Goal: Information Seeking & Learning: Compare options

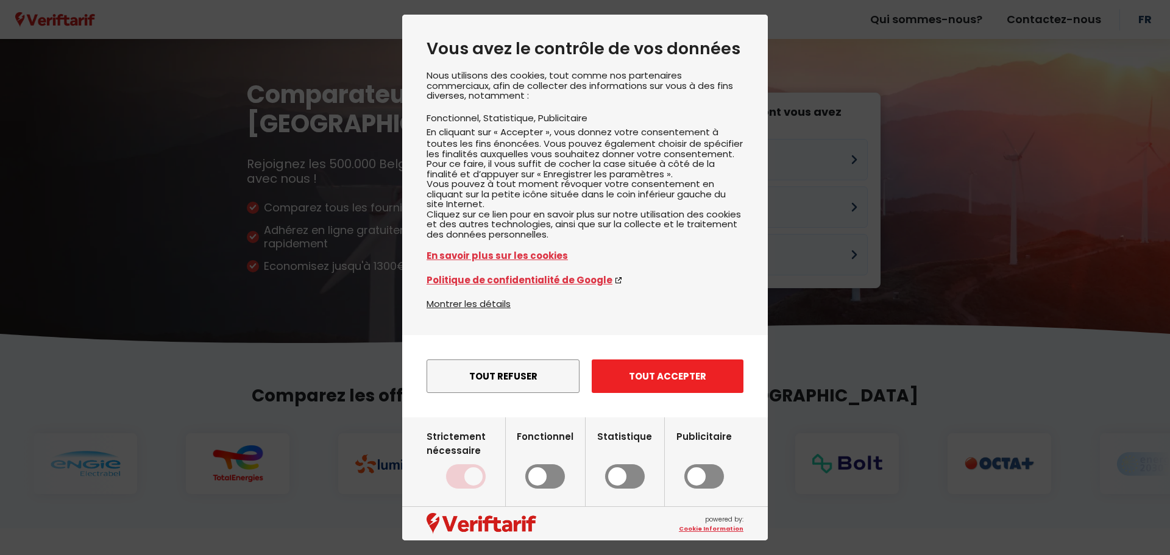
click at [650, 393] on button "Tout accepter" at bounding box center [668, 377] width 152 height 34
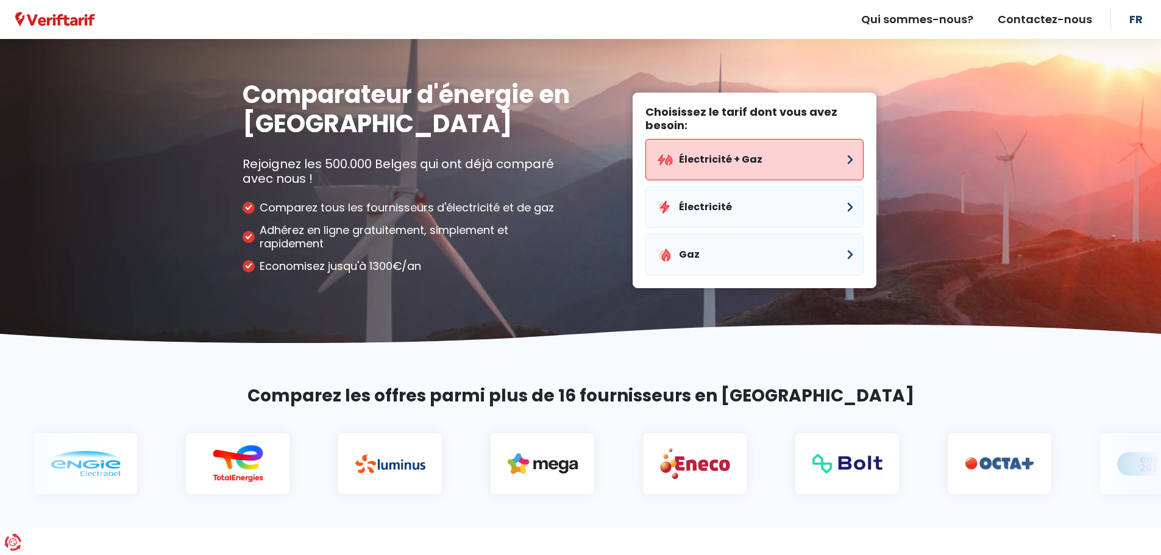
click at [769, 166] on button "Électricité + Gaz" at bounding box center [755, 159] width 218 height 41
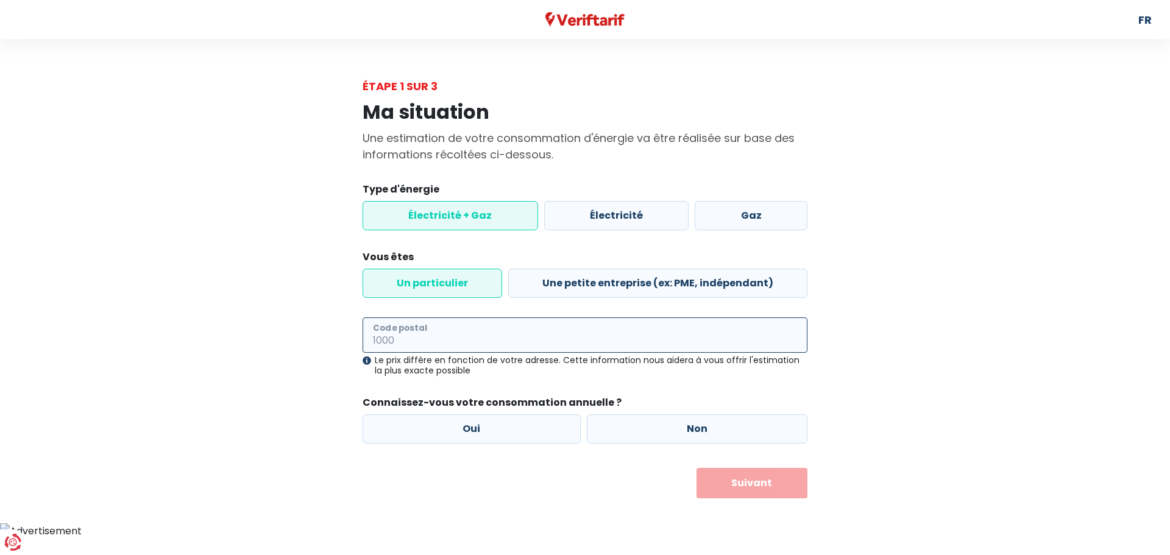
click at [485, 344] on input "Code postal" at bounding box center [585, 335] width 445 height 35
type input "1400"
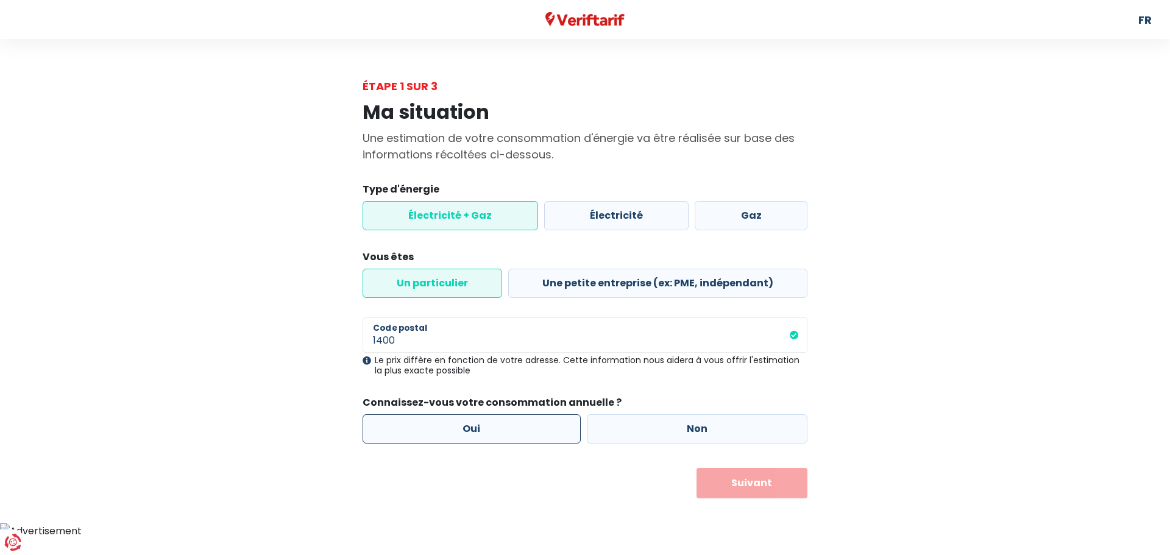
click at [474, 429] on label "Oui" at bounding box center [472, 429] width 218 height 29
click at [474, 429] on input "Oui" at bounding box center [472, 429] width 218 height 29
radio input "true"
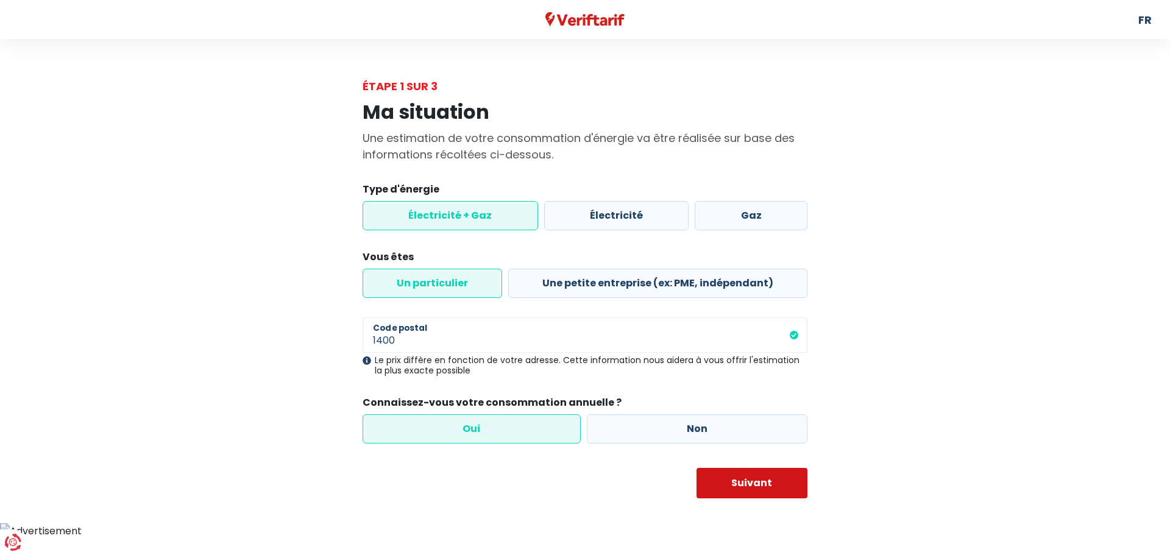
click at [729, 482] on button "Suivant" at bounding box center [753, 483] width 112 height 30
select select
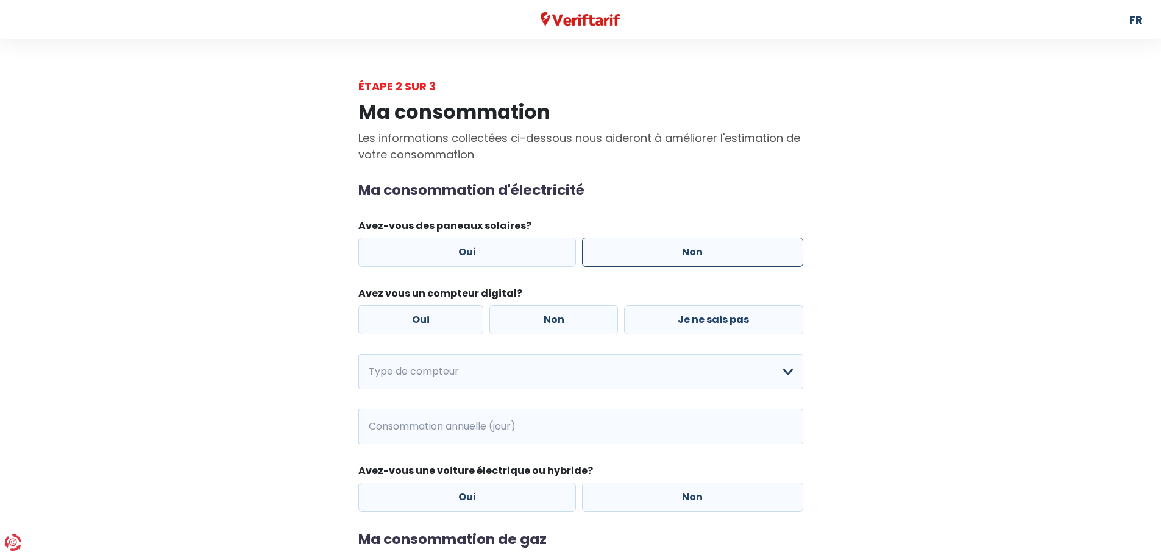
click at [622, 245] on label "Non" at bounding box center [692, 252] width 221 height 29
click at [622, 245] on input "Non" at bounding box center [692, 252] width 221 height 29
radio input "true"
click at [542, 319] on label "Non" at bounding box center [554, 319] width 129 height 29
click at [542, 319] on input "Non" at bounding box center [554, 319] width 129 height 29
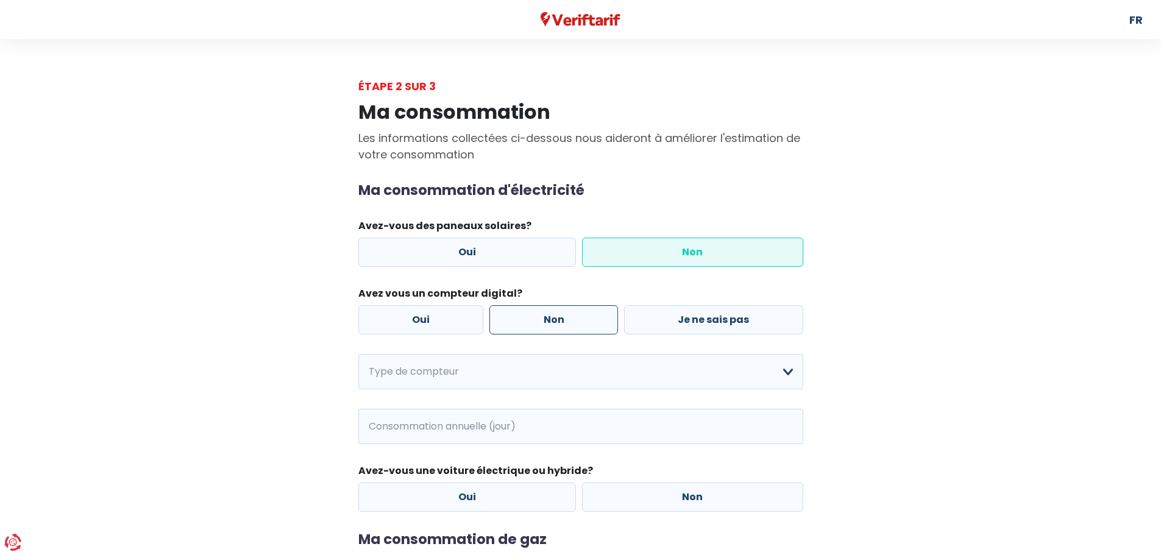
radio input "true"
click at [572, 372] on select "Mono-horaire Bi-horaire Mono-horaire + exclusif nuit Bi-horaire + exclusif nuit…" at bounding box center [580, 371] width 445 height 35
select select "day_single_rate"
click at [358, 354] on select "Mono-horaire Bi-horaire Mono-horaire + exclusif nuit Bi-horaire + exclusif nuit…" at bounding box center [580, 371] width 445 height 35
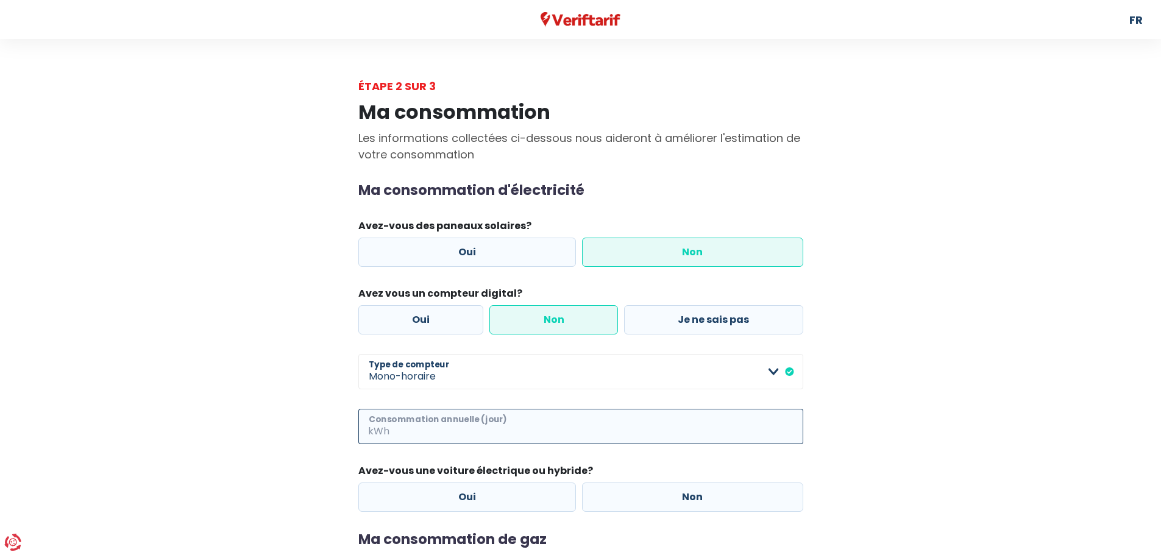
click at [510, 428] on input "Consommation annuelle (jour)" at bounding box center [597, 426] width 411 height 35
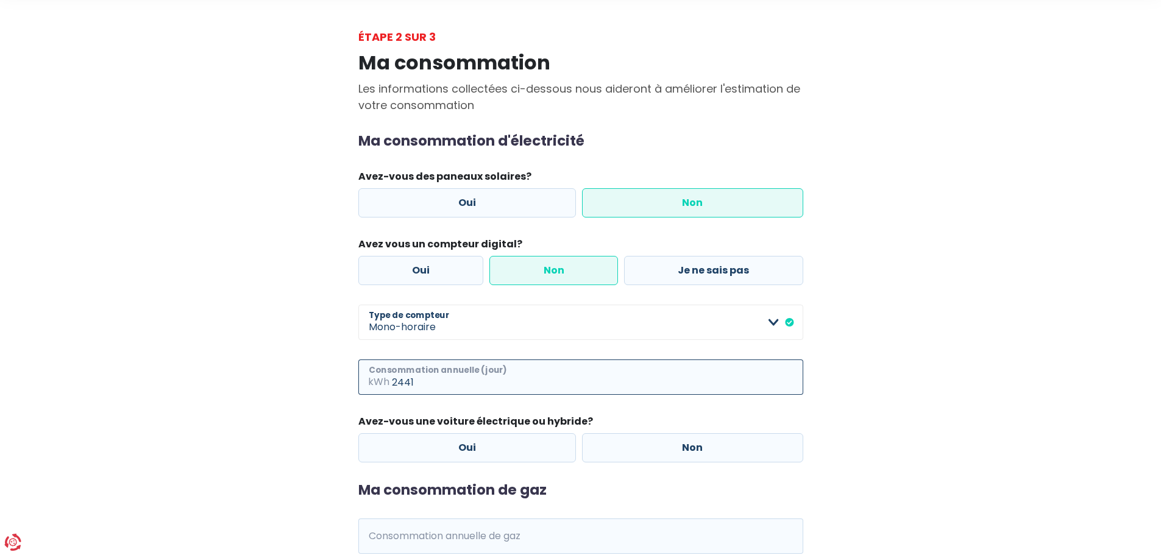
scroll to position [122, 0]
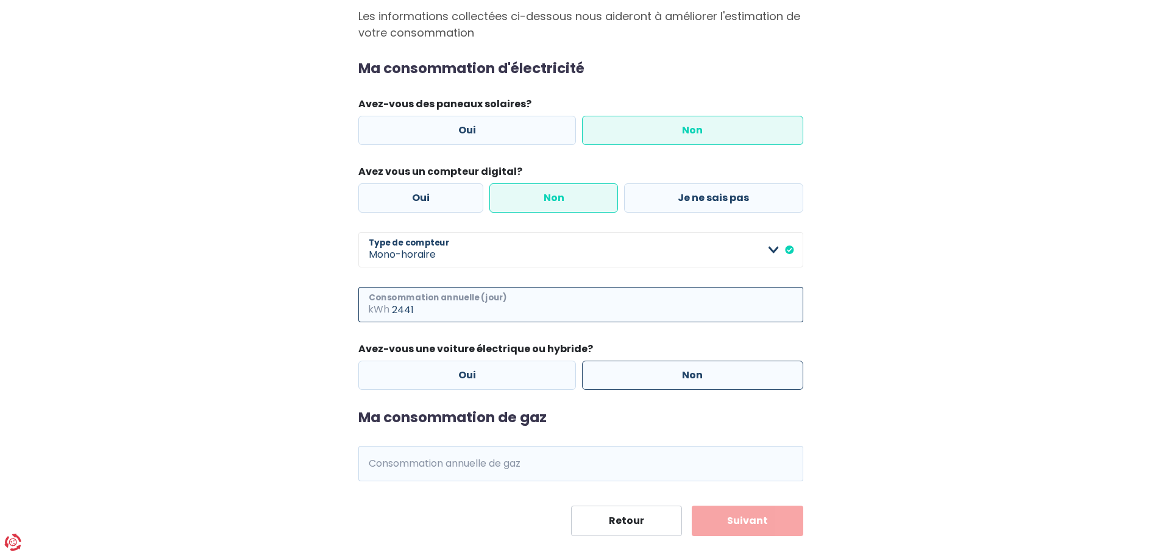
type input "2441"
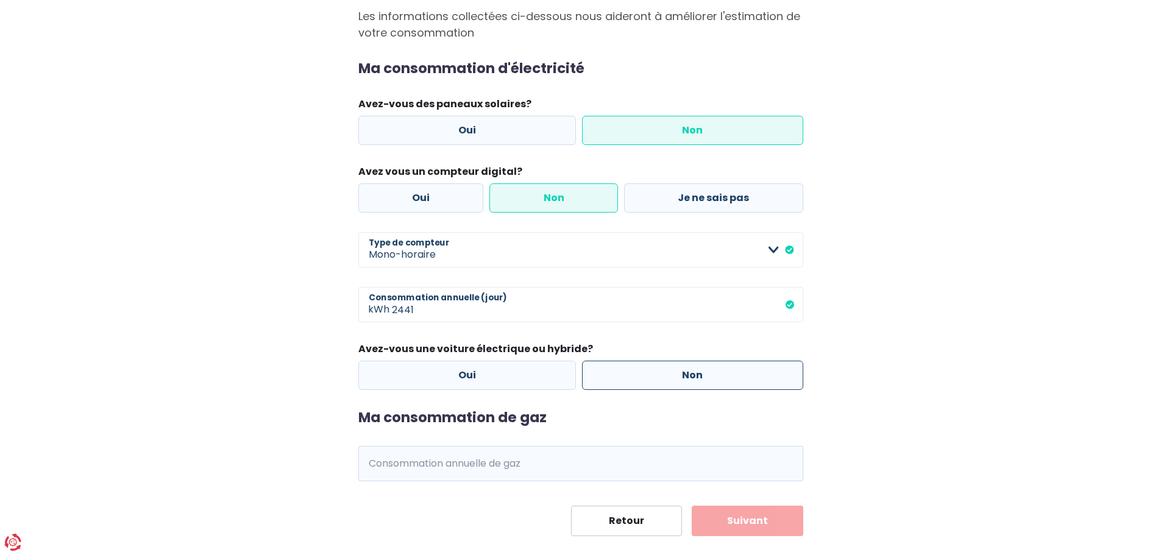
click at [695, 372] on label "Non" at bounding box center [692, 375] width 221 height 29
click at [695, 372] on input "Non" at bounding box center [692, 375] width 221 height 29
radio input "true"
click at [479, 478] on input "Consommation annuelle de gaz" at bounding box center [597, 463] width 411 height 35
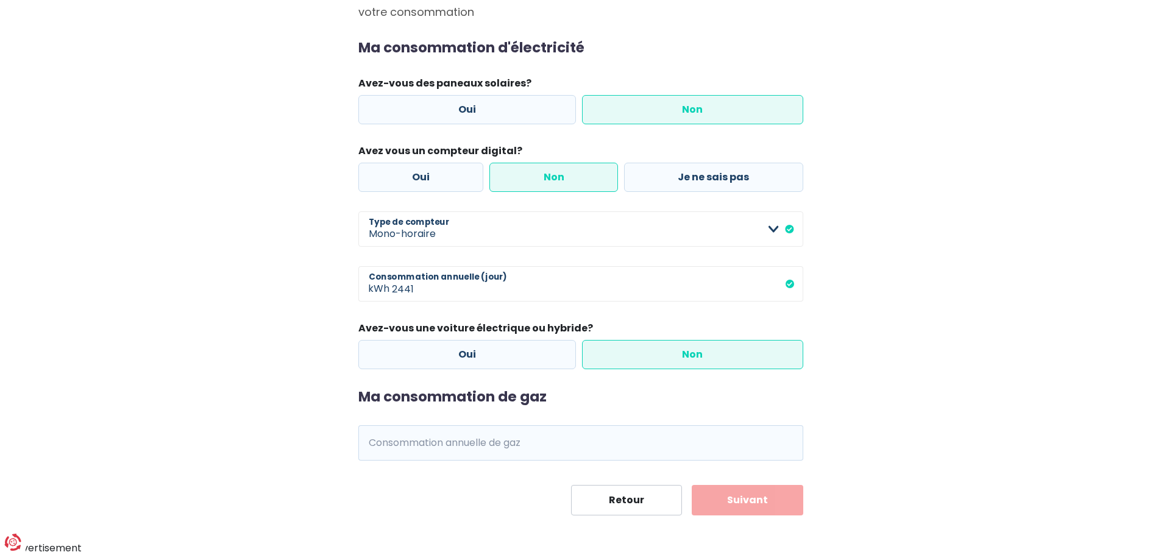
click at [934, 357] on main "Étape 2 sur 3 Ma consommation Les informations collectées ci-dessous nous aider…" at bounding box center [580, 225] width 1161 height 580
click at [727, 344] on label "Non" at bounding box center [692, 354] width 221 height 29
click at [727, 344] on input "Non" at bounding box center [692, 354] width 221 height 29
click at [476, 438] on input "Consommation annuelle de gaz" at bounding box center [597, 443] width 411 height 35
click at [755, 489] on button "Suivant" at bounding box center [748, 500] width 112 height 30
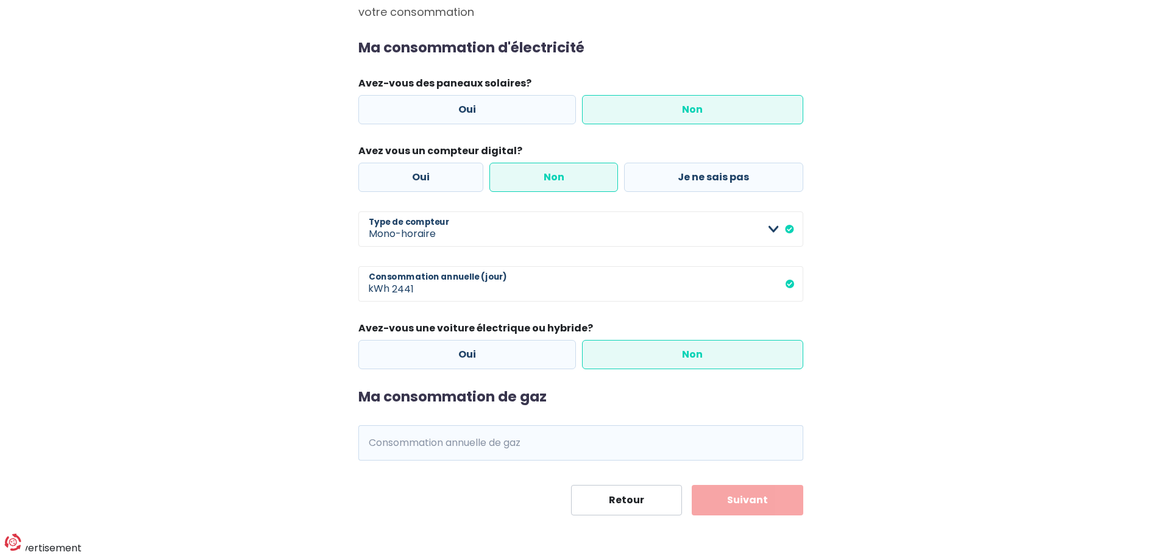
scroll to position [156, 0]
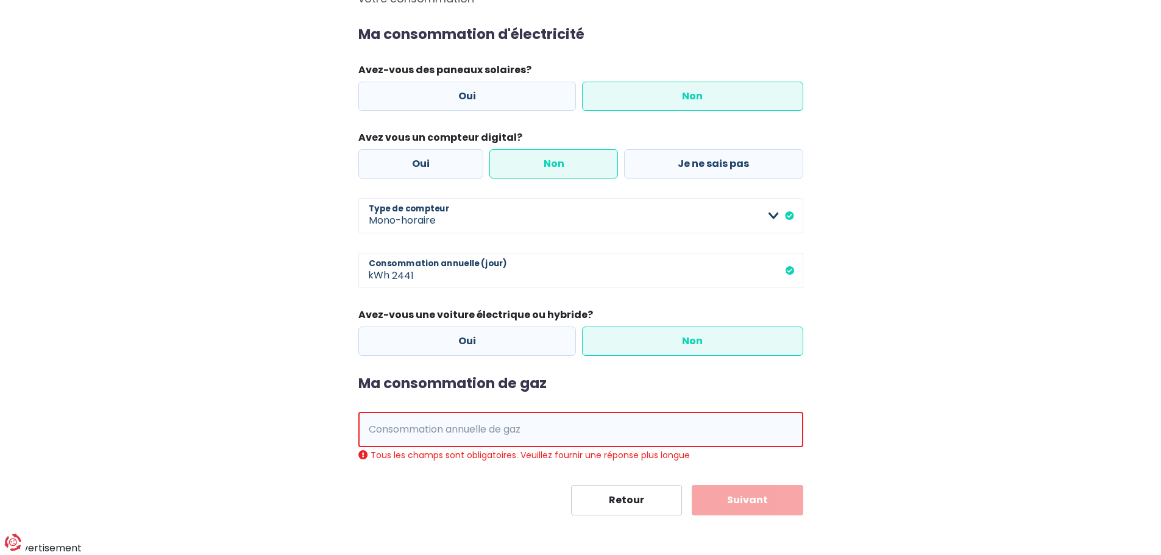
click at [758, 495] on button "Suivant" at bounding box center [748, 500] width 112 height 30
click at [485, 416] on input "Consommation annuelle de gaz" at bounding box center [598, 429] width 411 height 35
type input "0"
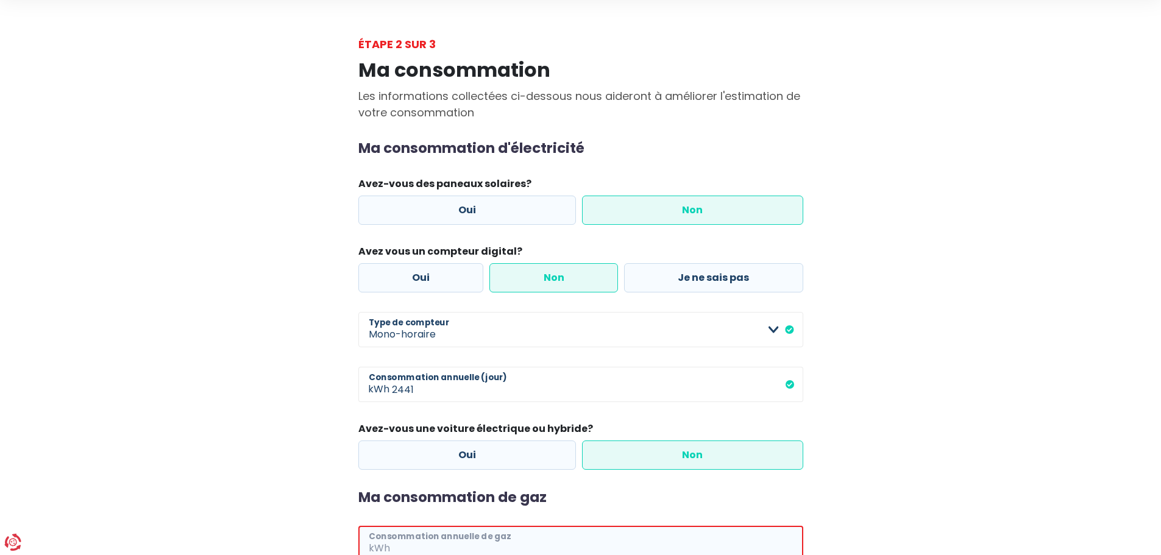
scroll to position [0, 0]
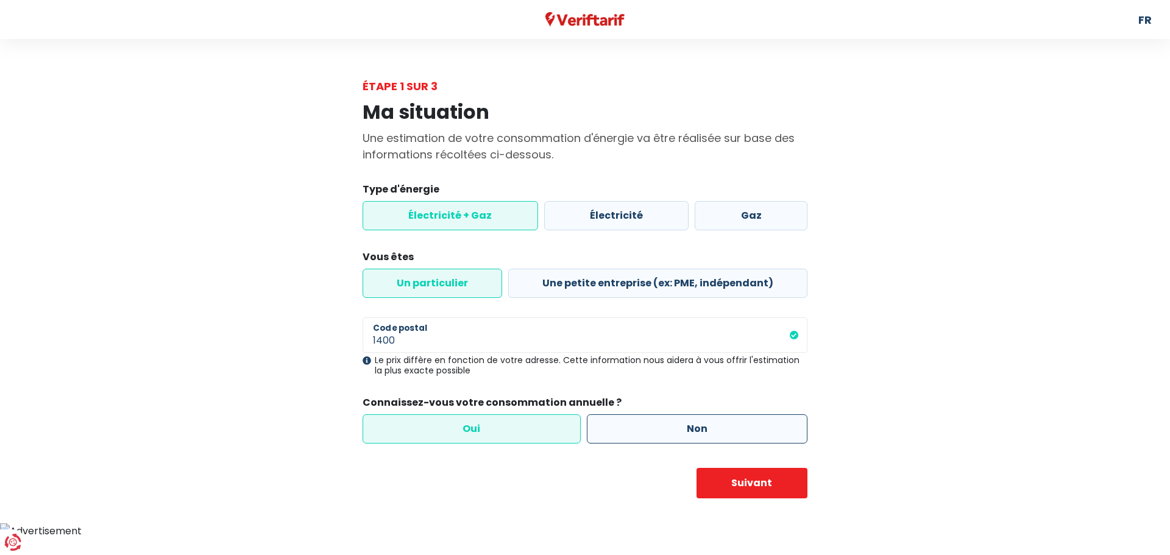
click at [665, 432] on label "Non" at bounding box center [697, 429] width 221 height 29
click at [665, 432] on input "Non" at bounding box center [697, 429] width 221 height 29
radio input "true"
radio input "false"
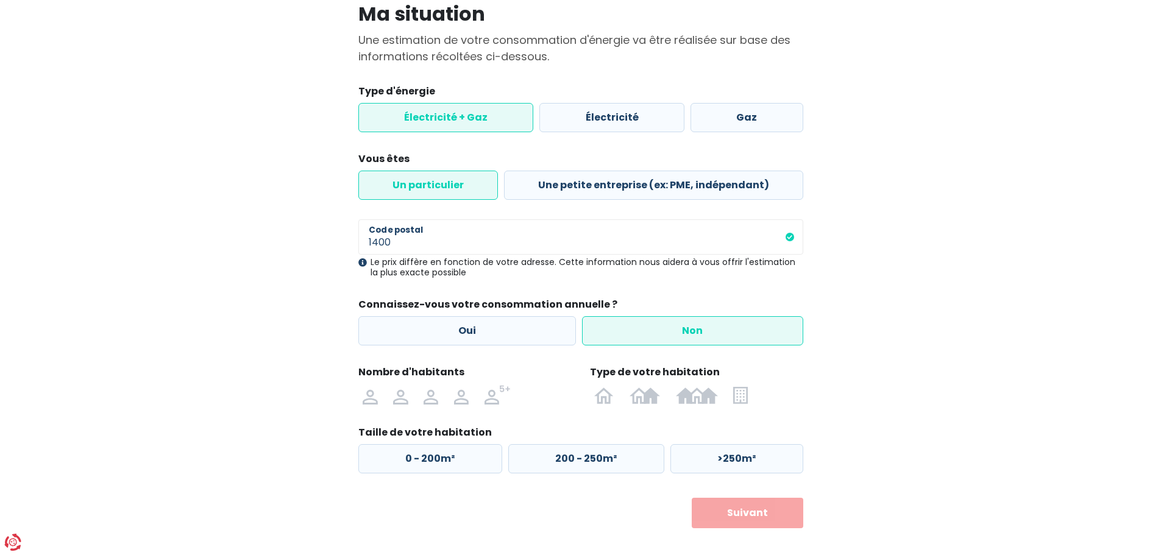
scroll to position [111, 0]
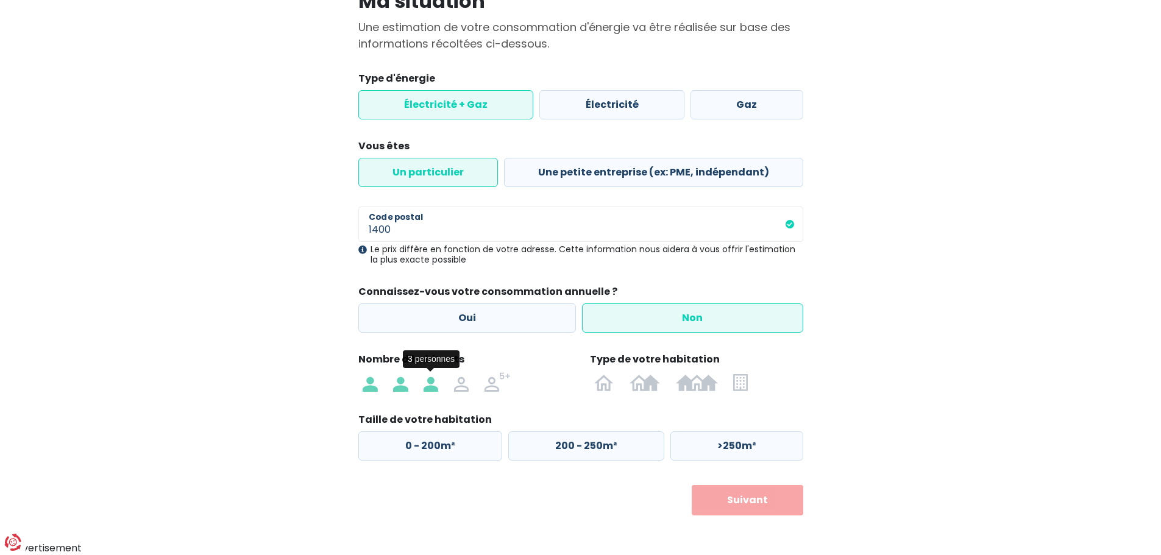
click at [426, 387] on img at bounding box center [431, 382] width 15 height 20
click at [426, 387] on input "radio" at bounding box center [431, 382] width 30 height 20
radio input "true"
click at [602, 387] on img at bounding box center [604, 382] width 20 height 20
click at [602, 387] on input "radio" at bounding box center [604, 382] width 35 height 20
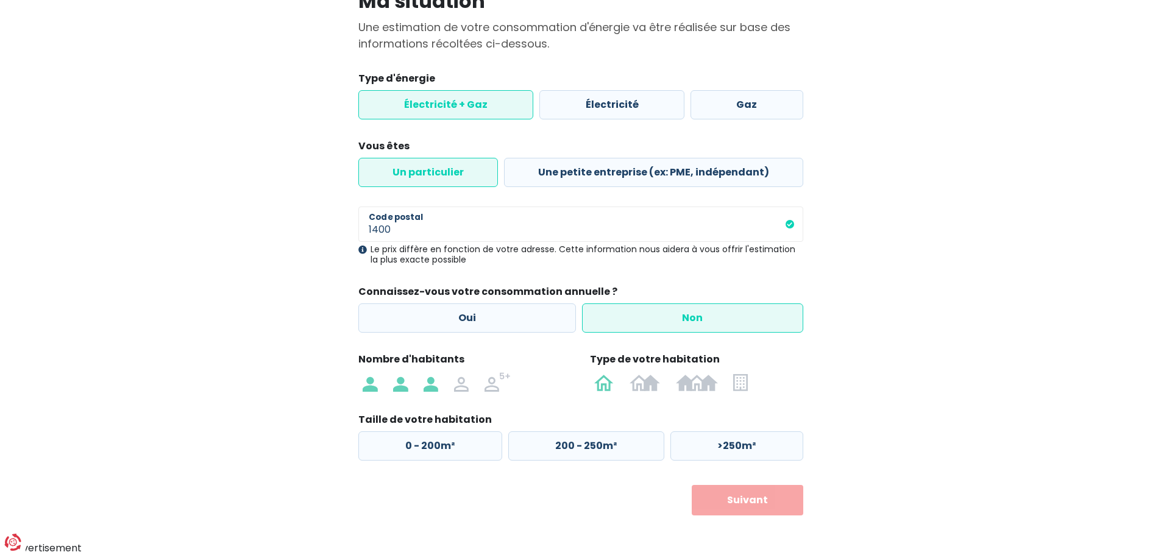
radio input "true"
click at [444, 446] on label "0 - 200m²" at bounding box center [430, 446] width 144 height 29
click at [444, 446] on input "0 - 200m²" at bounding box center [430, 446] width 144 height 29
radio input "true"
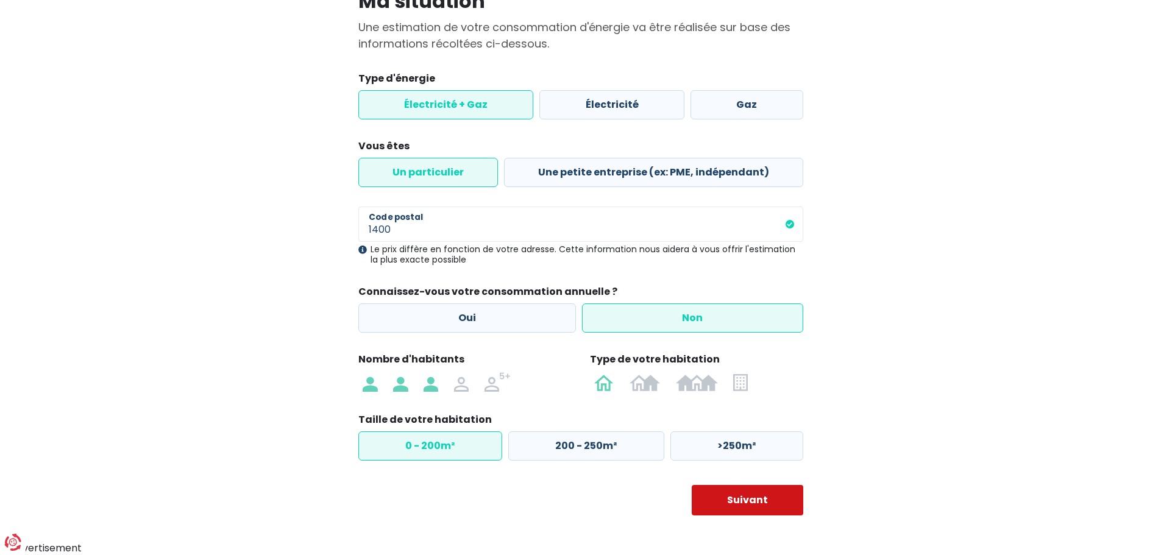
click at [760, 498] on button "Suivant" at bounding box center [748, 500] width 112 height 30
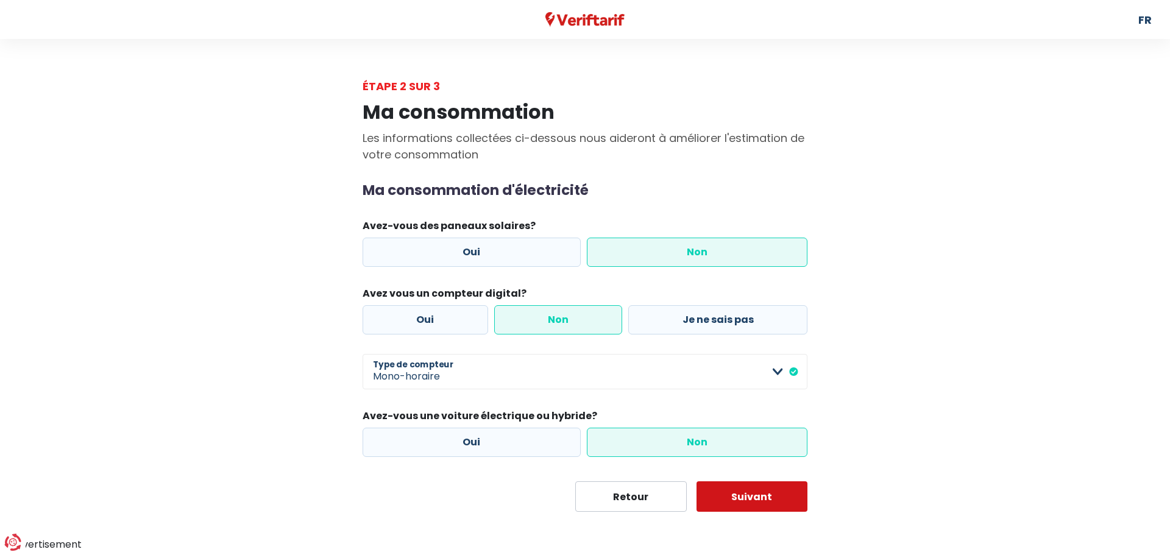
click at [746, 494] on button "Suivant" at bounding box center [753, 497] width 112 height 30
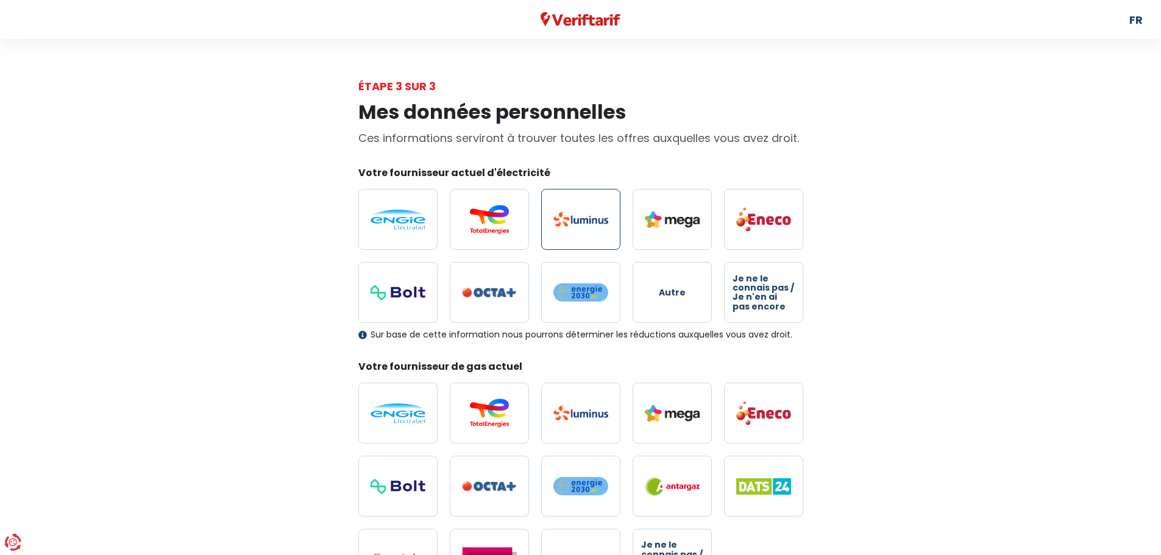
click at [569, 230] on label at bounding box center [580, 219] width 79 height 61
click at [569, 230] on input "radio" at bounding box center [580, 219] width 79 height 61
radio input "true"
click at [554, 402] on label at bounding box center [580, 413] width 79 height 61
click at [554, 402] on input "radio" at bounding box center [580, 413] width 79 height 61
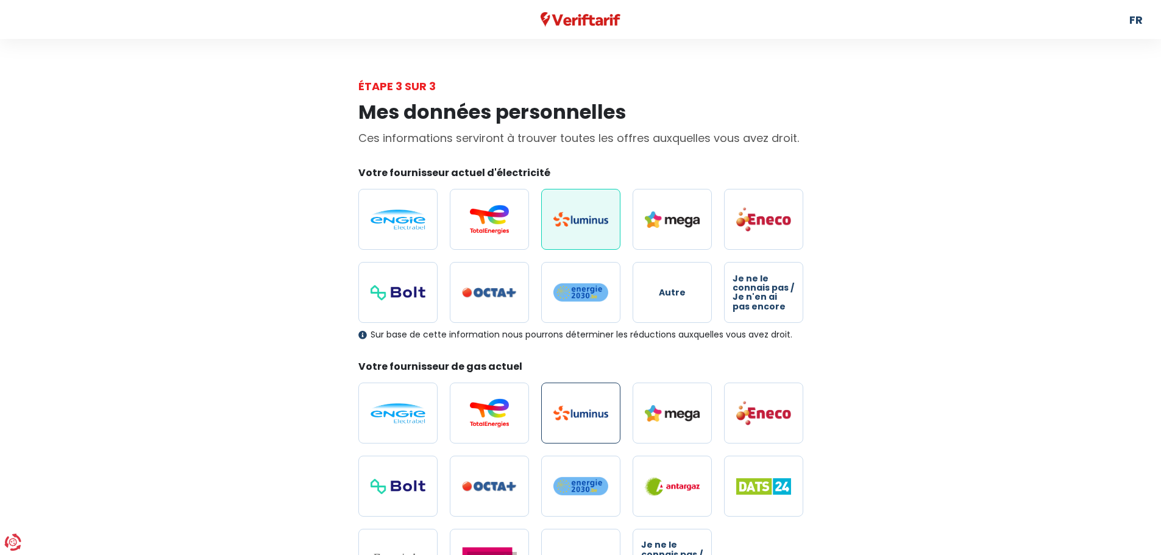
radio input "true"
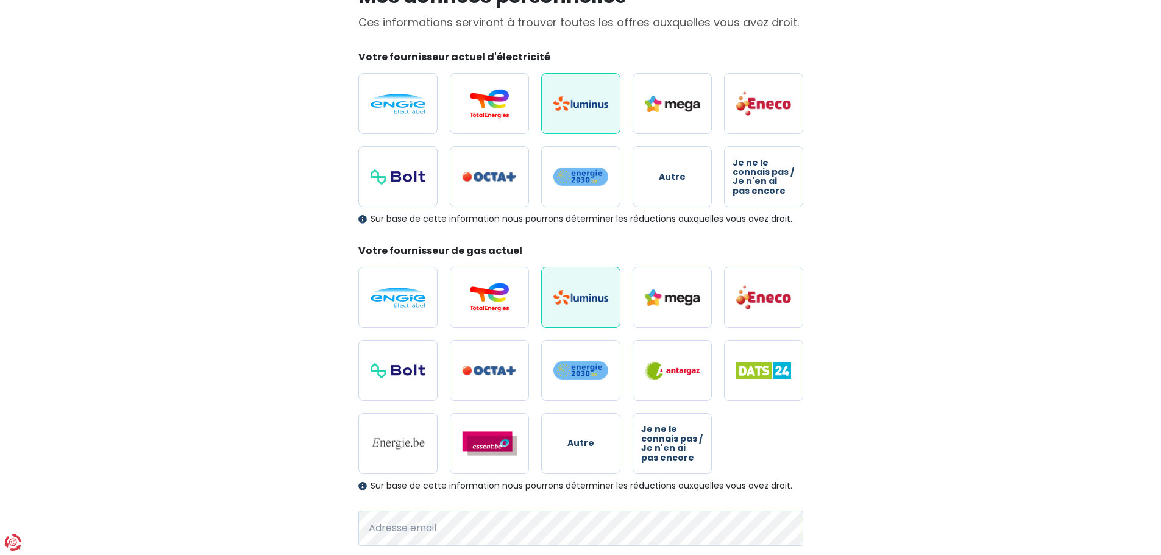
scroll to position [251, 0]
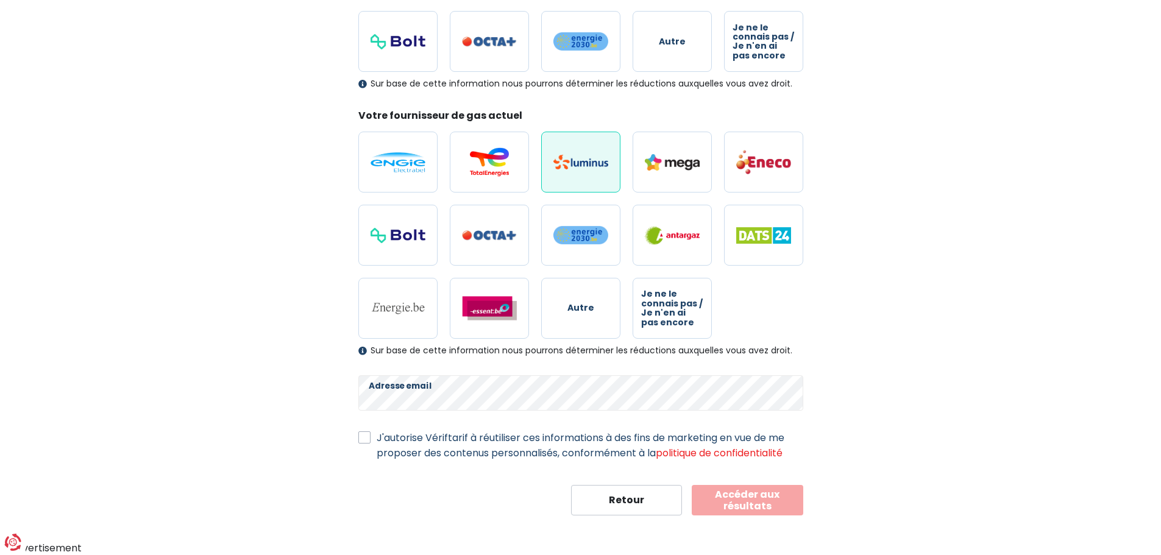
click at [377, 433] on label "J'autorise Vériftarif à réutiliser ces informations à des fins de marketing en …" at bounding box center [590, 445] width 427 height 30
click at [365, 433] on input "J'autorise Vériftarif à réutiliser ces informations à des fins de marketing en …" at bounding box center [364, 436] width 12 height 12
checkbox input "true"
click at [753, 503] on button "Accéder aux résultats" at bounding box center [748, 500] width 112 height 30
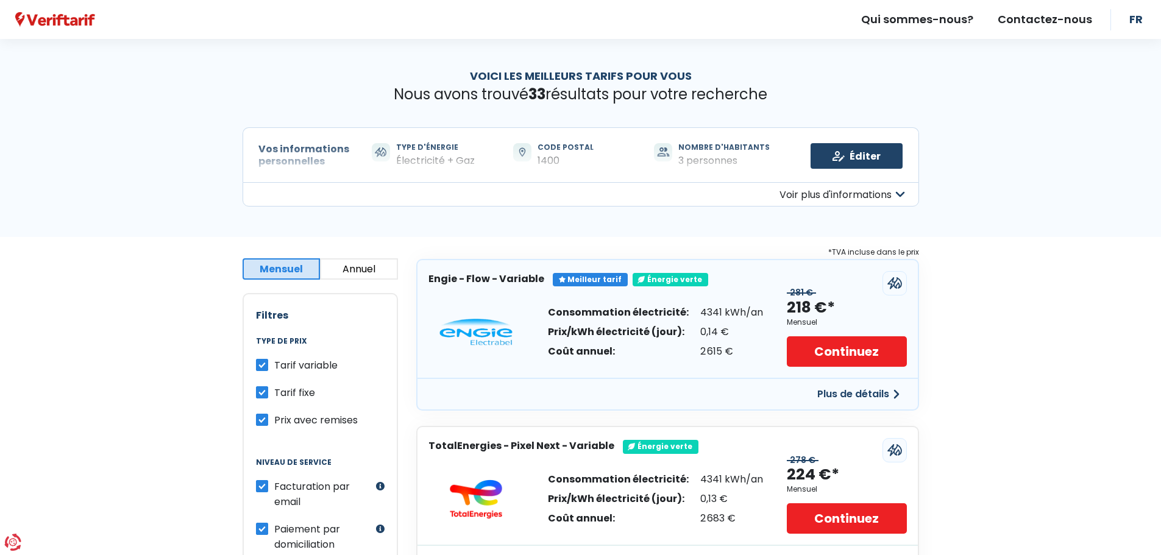
click at [271, 365] on div "Tarif variable" at bounding box center [320, 365] width 129 height 15
click at [259, 355] on legend "Type de prix" at bounding box center [320, 347] width 129 height 21
click at [274, 361] on label "Tarif variable" at bounding box center [305, 365] width 63 height 15
click at [262, 361] on input "Tarif variable" at bounding box center [262, 364] width 12 height 12
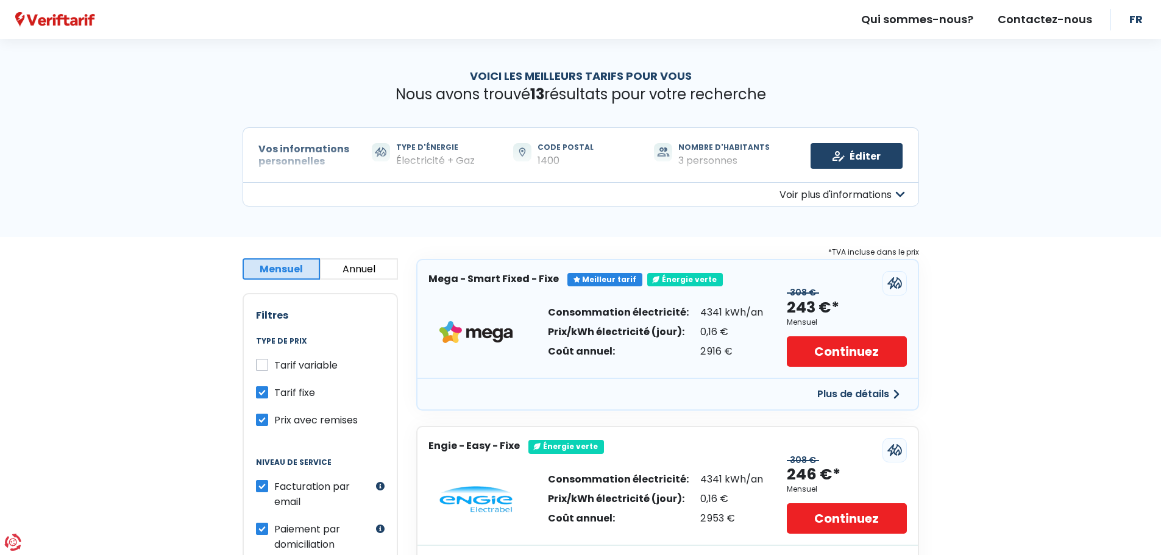
click at [274, 366] on label "Tarif variable" at bounding box center [305, 365] width 63 height 15
click at [265, 366] on input "Tarif variable" at bounding box center [262, 364] width 12 height 12
checkbox input "true"
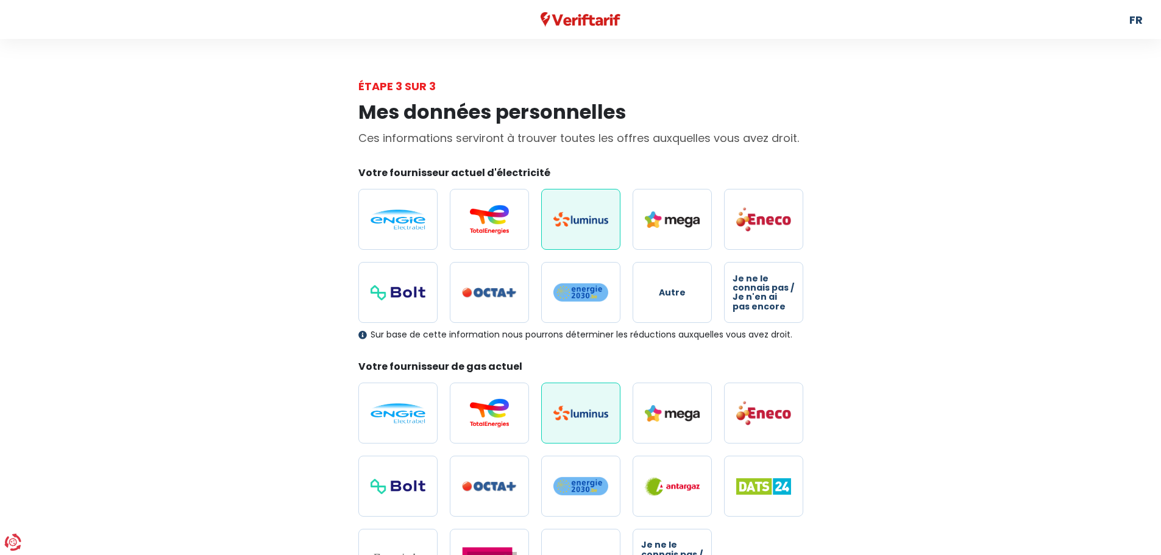
scroll to position [251, 0]
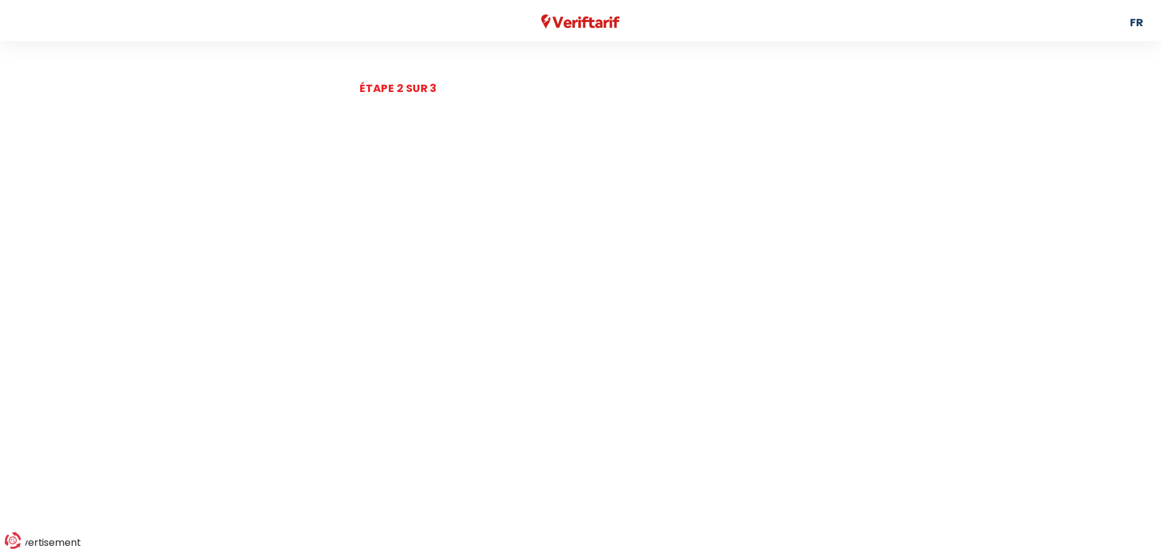
scroll to position [111, 0]
